Goal: Navigation & Orientation: Find specific page/section

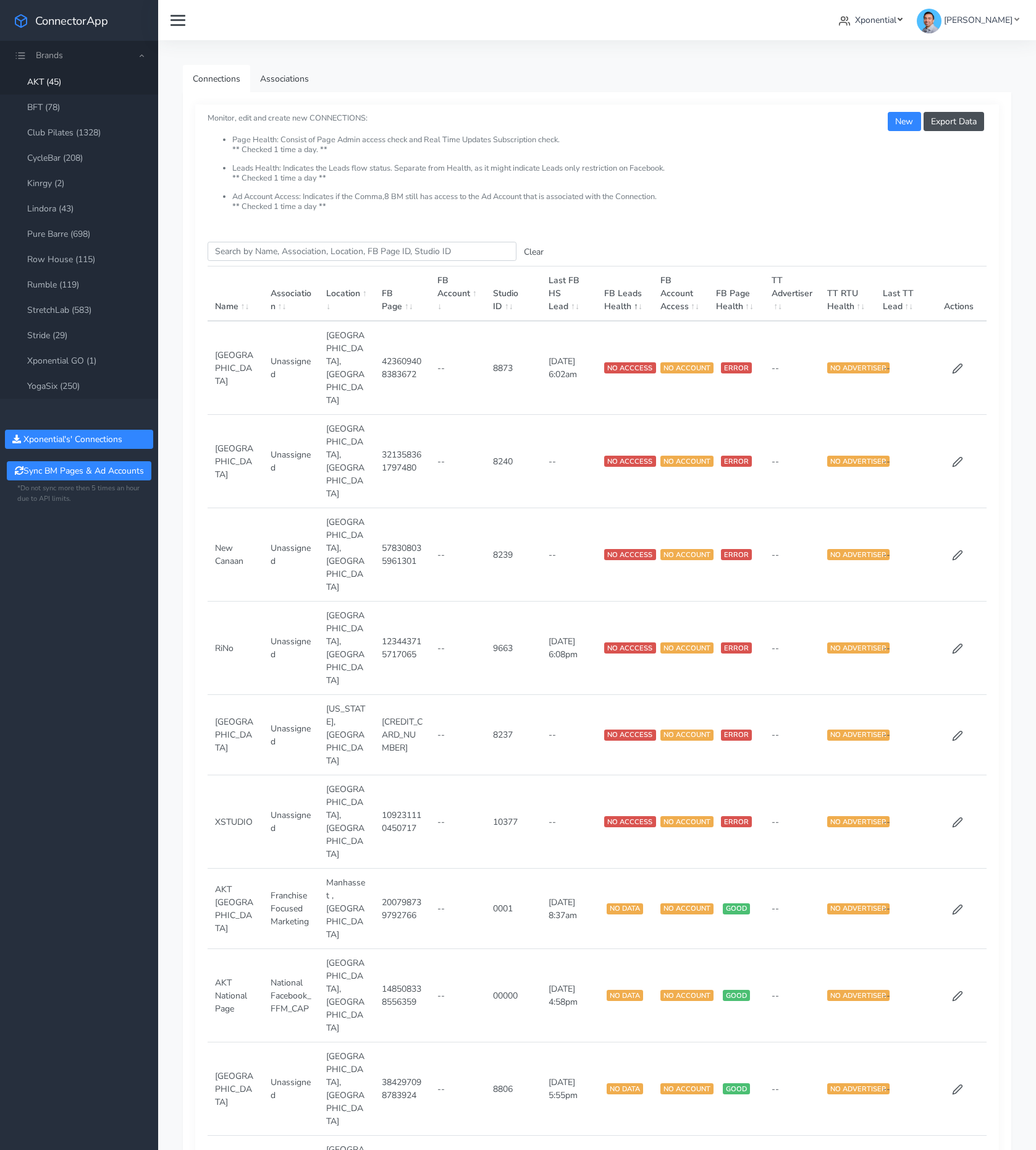
click at [897, 18] on span "Xponential" at bounding box center [875, 20] width 42 height 12
click at [817, 183] on span "Sequel Fitness" at bounding box center [789, 179] width 57 height 12
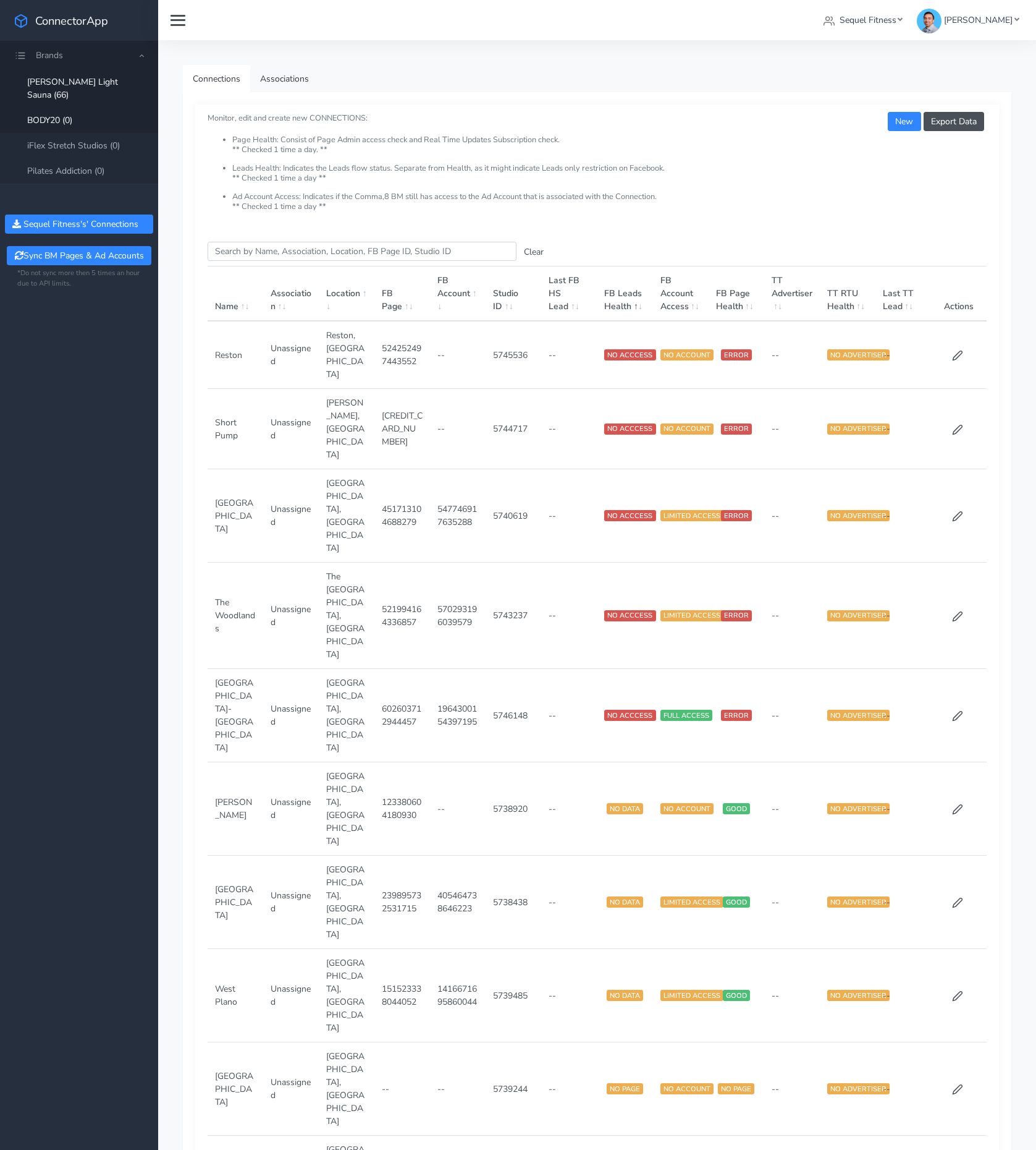
click at [63, 110] on link "BODY20 (0)" at bounding box center [79, 120] width 158 height 25
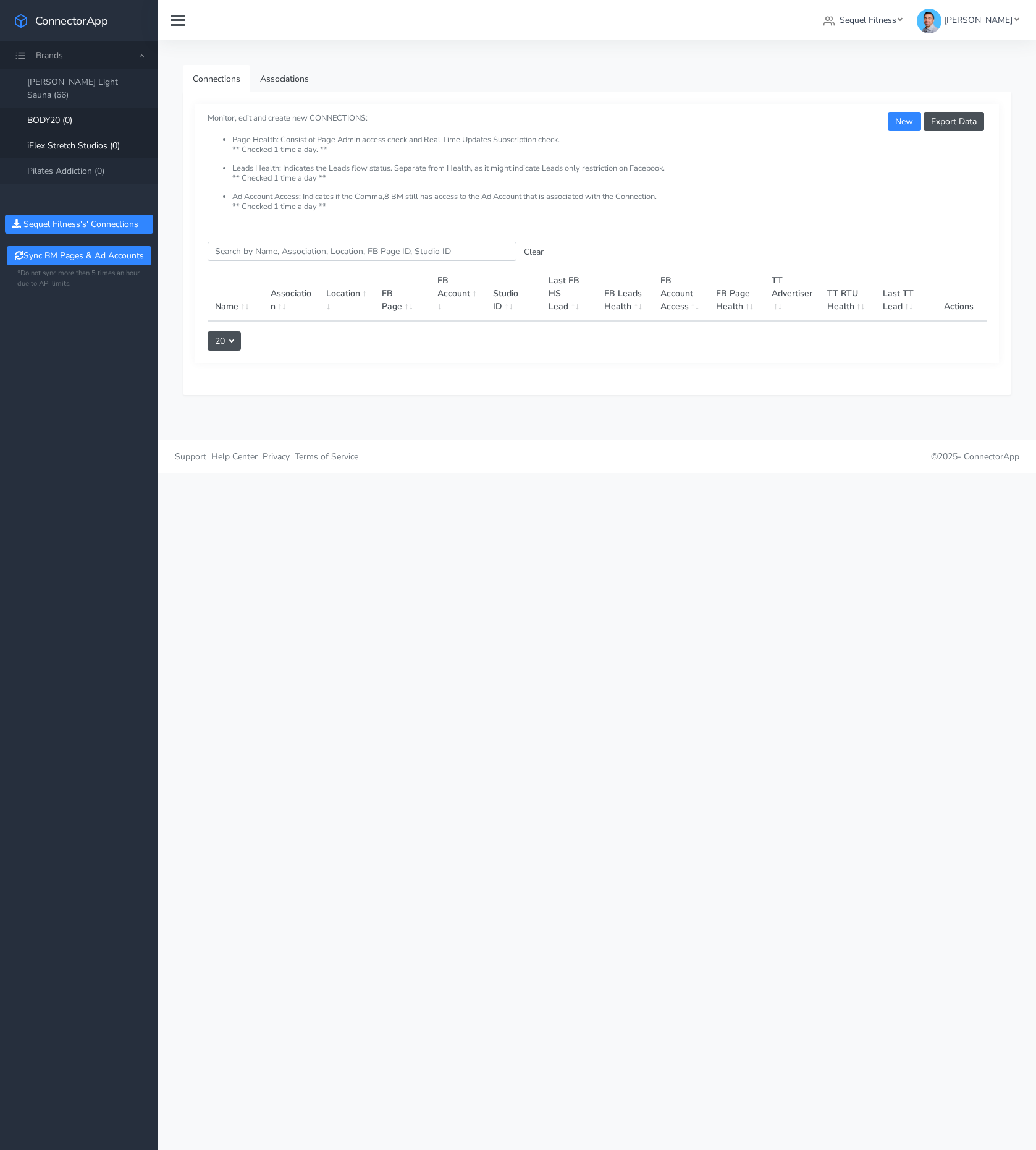
click at [66, 136] on link "iFlex Stretch Studios (0)" at bounding box center [79, 146] width 158 height 25
click at [83, 158] on link "Pilates Addiction (0)" at bounding box center [79, 171] width 158 height 25
click at [61, 107] on link "BODY20 (0)" at bounding box center [79, 120] width 158 height 25
click at [879, 24] on span "Sequel Fitness" at bounding box center [868, 20] width 57 height 12
click at [801, 81] on span "Xponential" at bounding box center [781, 76] width 42 height 12
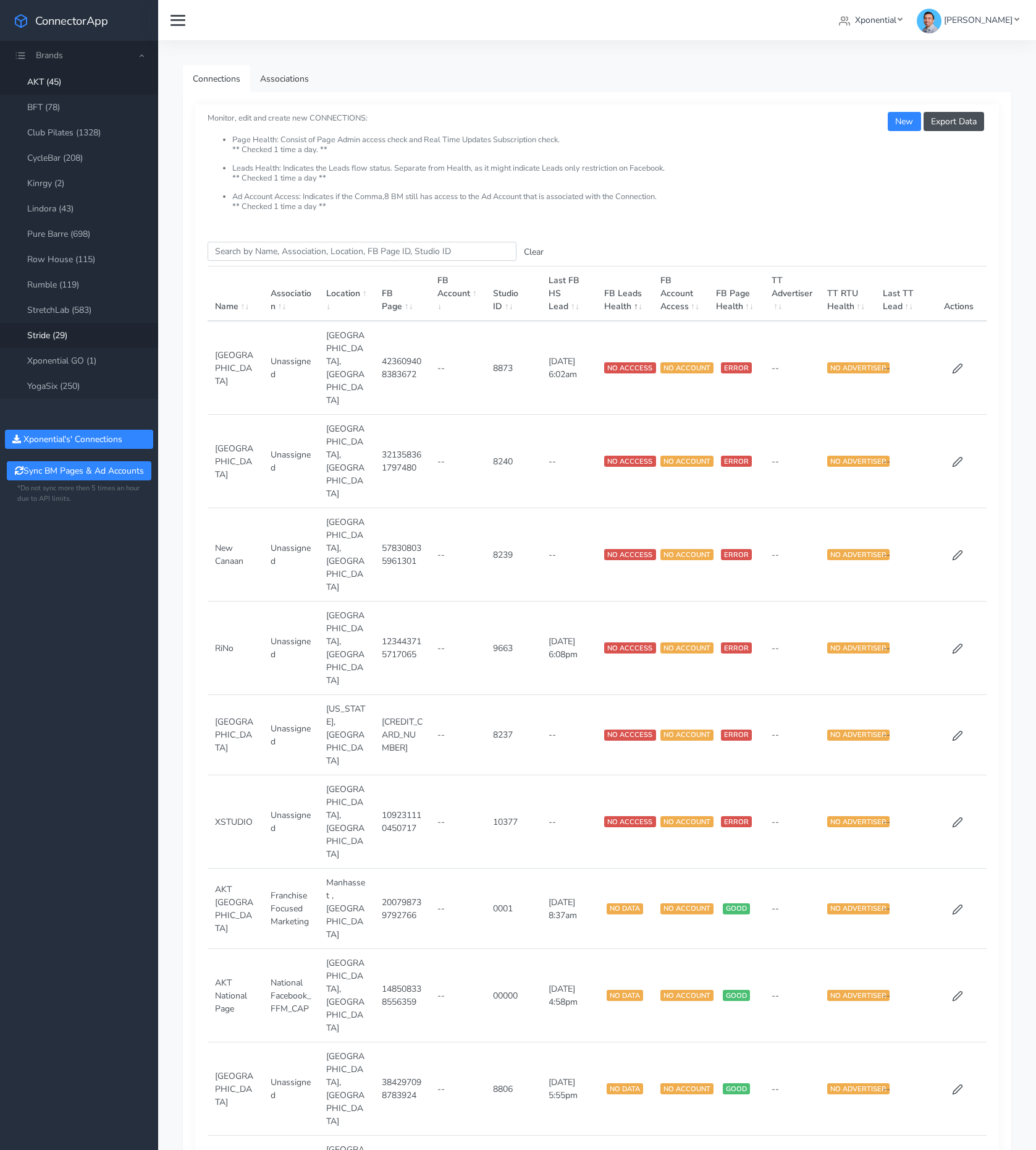
click at [48, 335] on link "Stride (29)" at bounding box center [79, 335] width 158 height 25
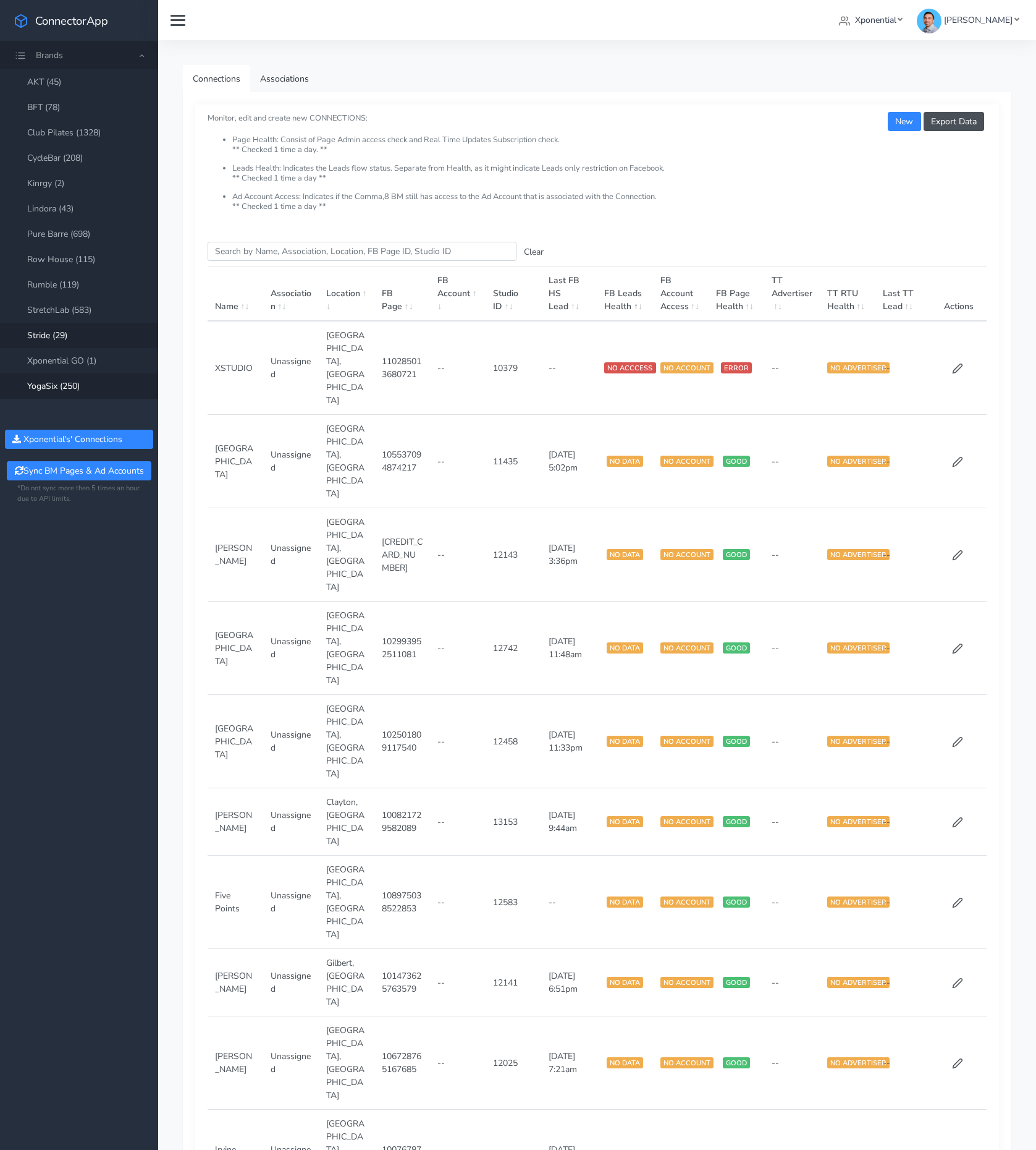
click at [60, 385] on link "YogaSix (250)" at bounding box center [79, 386] width 158 height 25
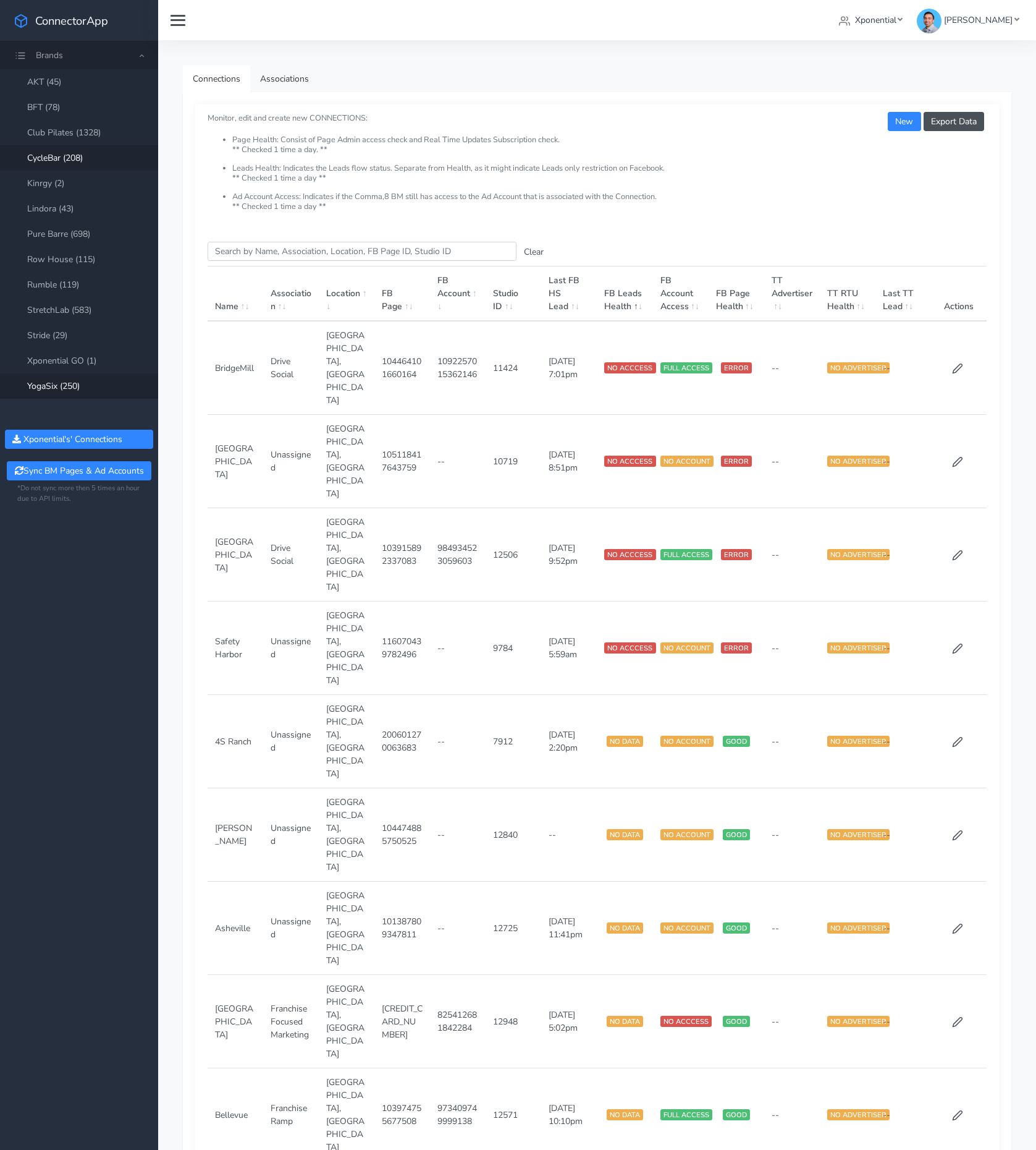
click at [79, 163] on link "CycleBar (208)" at bounding box center [79, 157] width 158 height 25
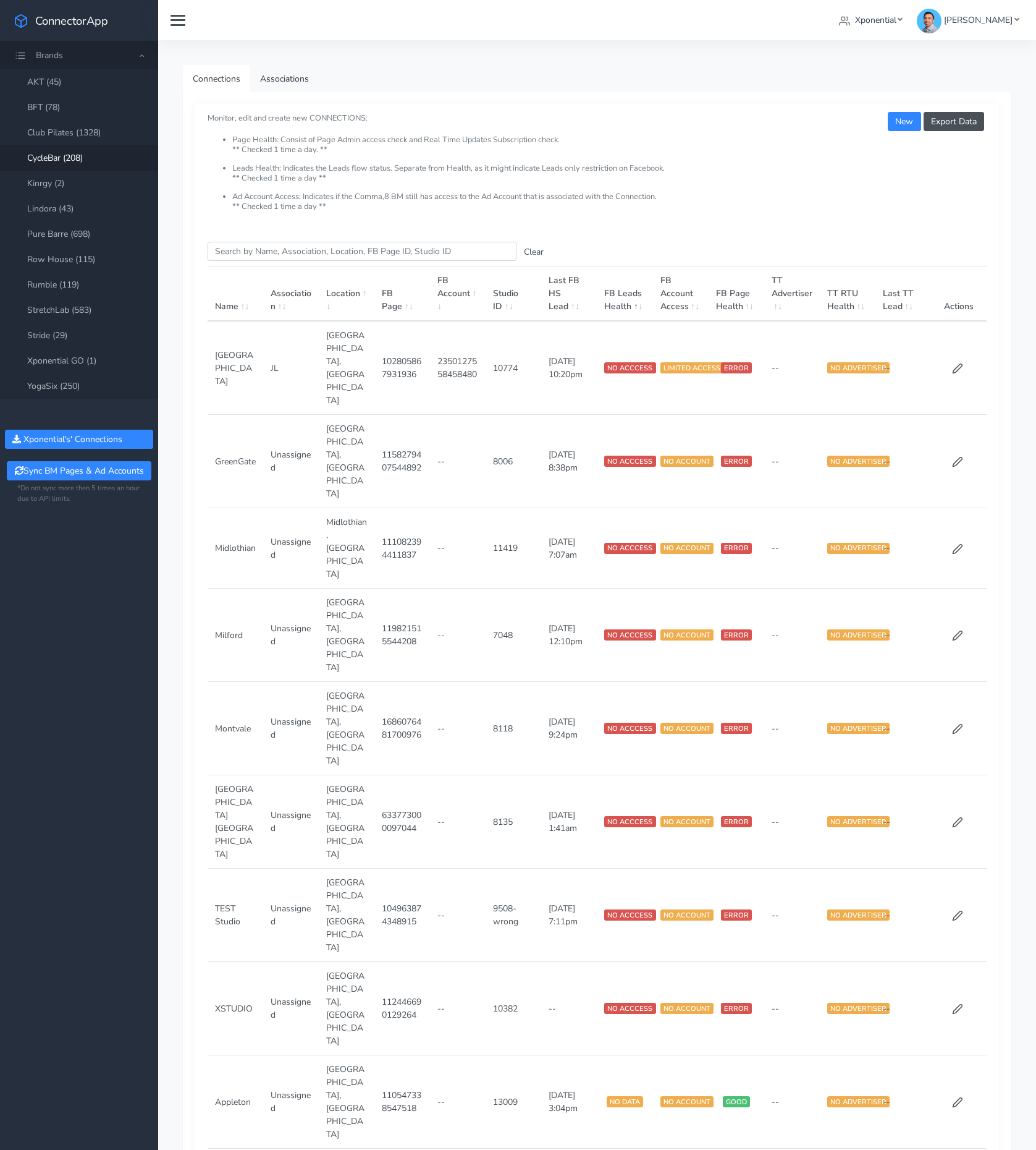
click at [449, 298] on th "FB Account" at bounding box center [457, 294] width 56 height 55
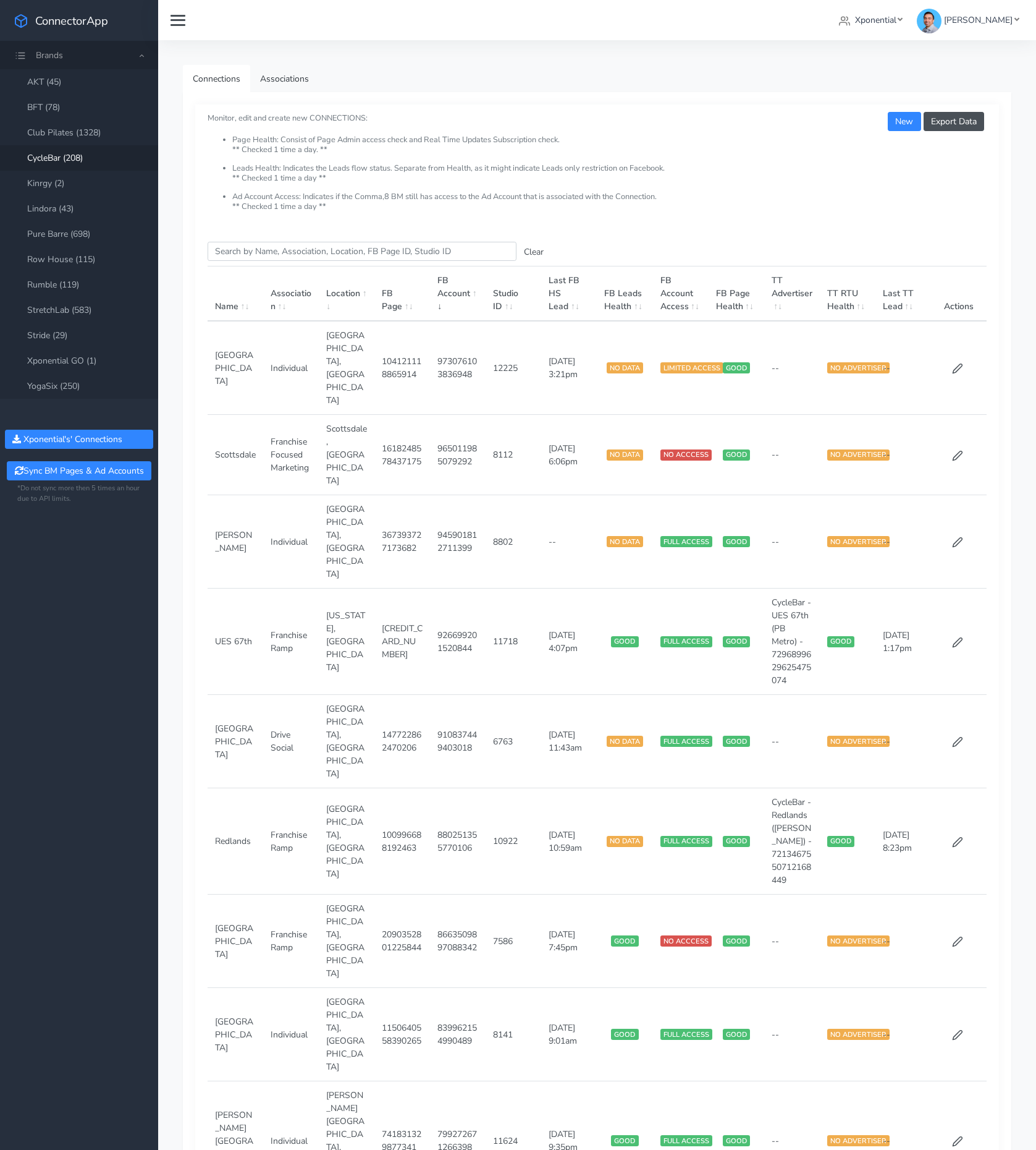
click at [445, 298] on th "FB Account" at bounding box center [457, 294] width 56 height 55
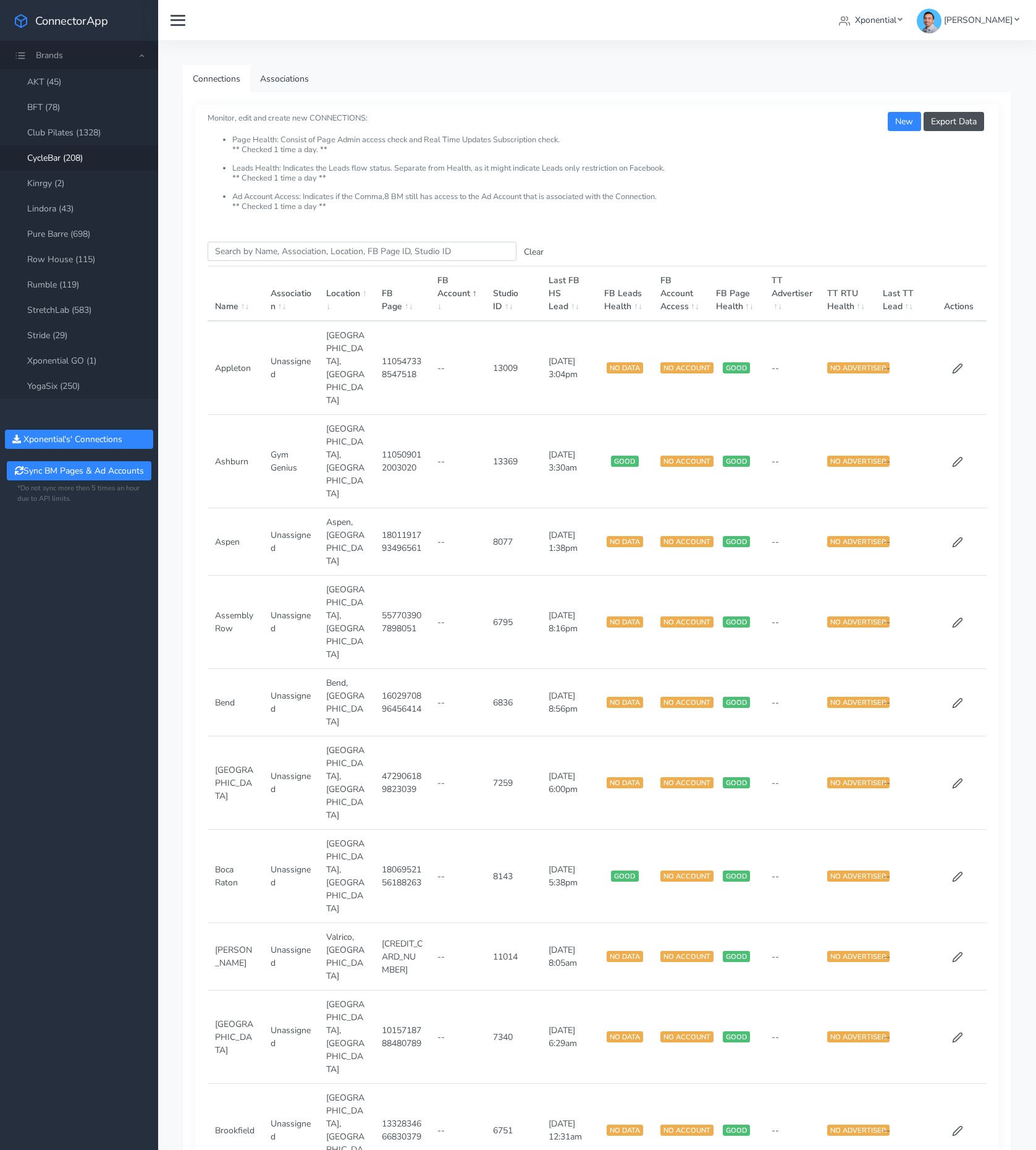
click at [446, 298] on th "FB Account" at bounding box center [457, 294] width 56 height 55
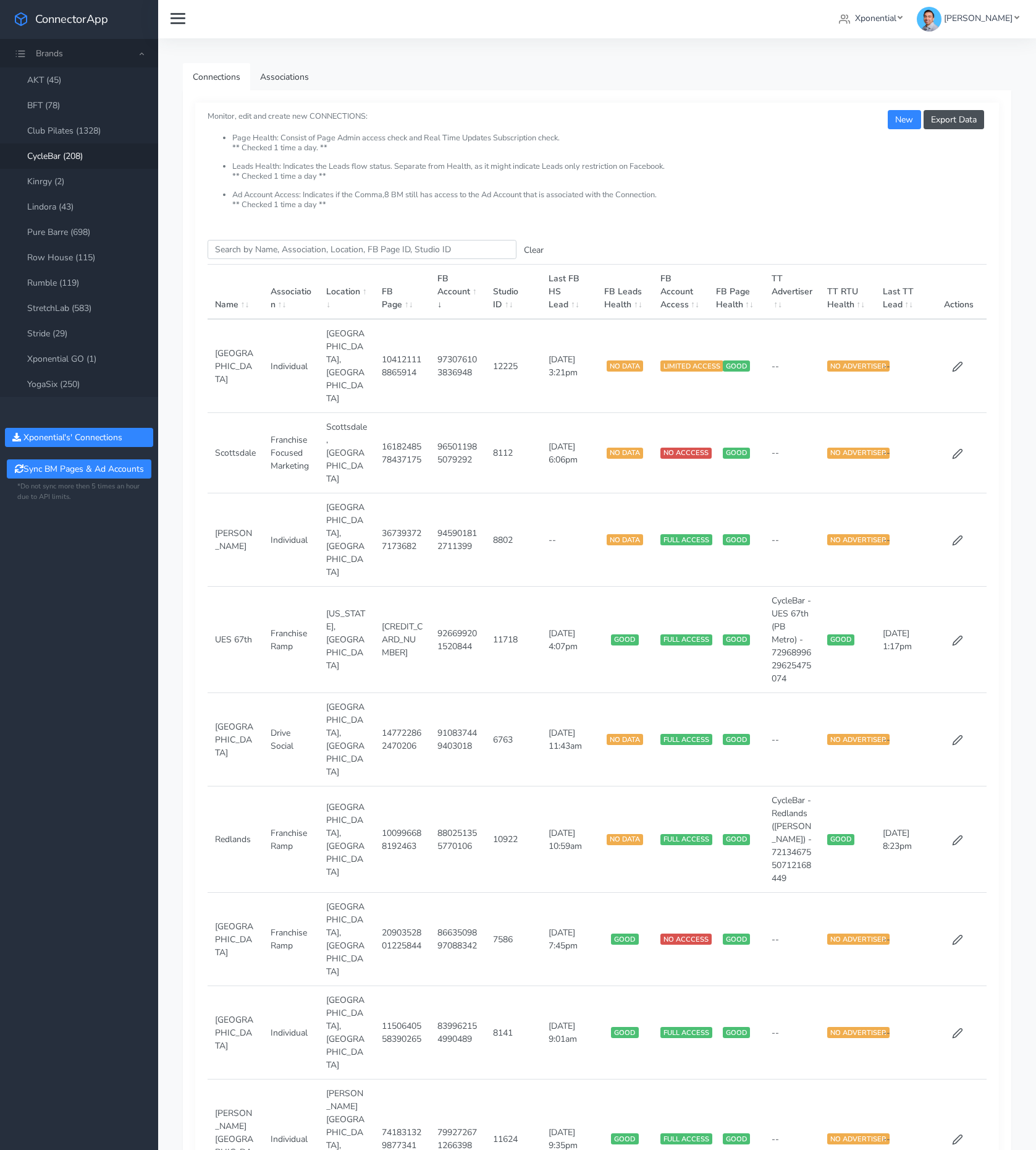
scroll to position [2, 0]
click at [63, 256] on link "Row House (115)" at bounding box center [79, 257] width 158 height 25
